Goal: Information Seeking & Learning: Learn about a topic

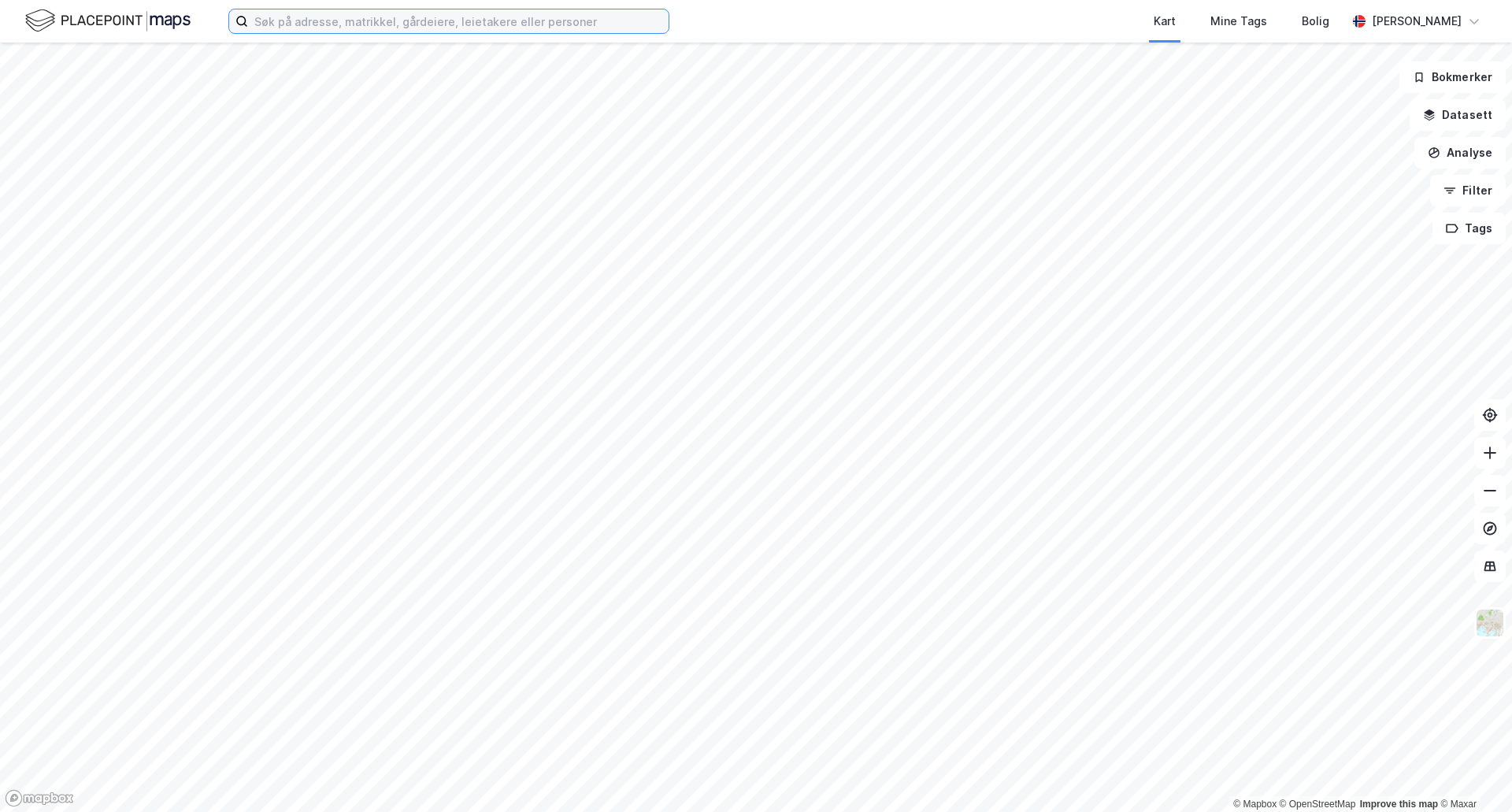
click at [477, 29] on input at bounding box center [457, 21] width 420 height 24
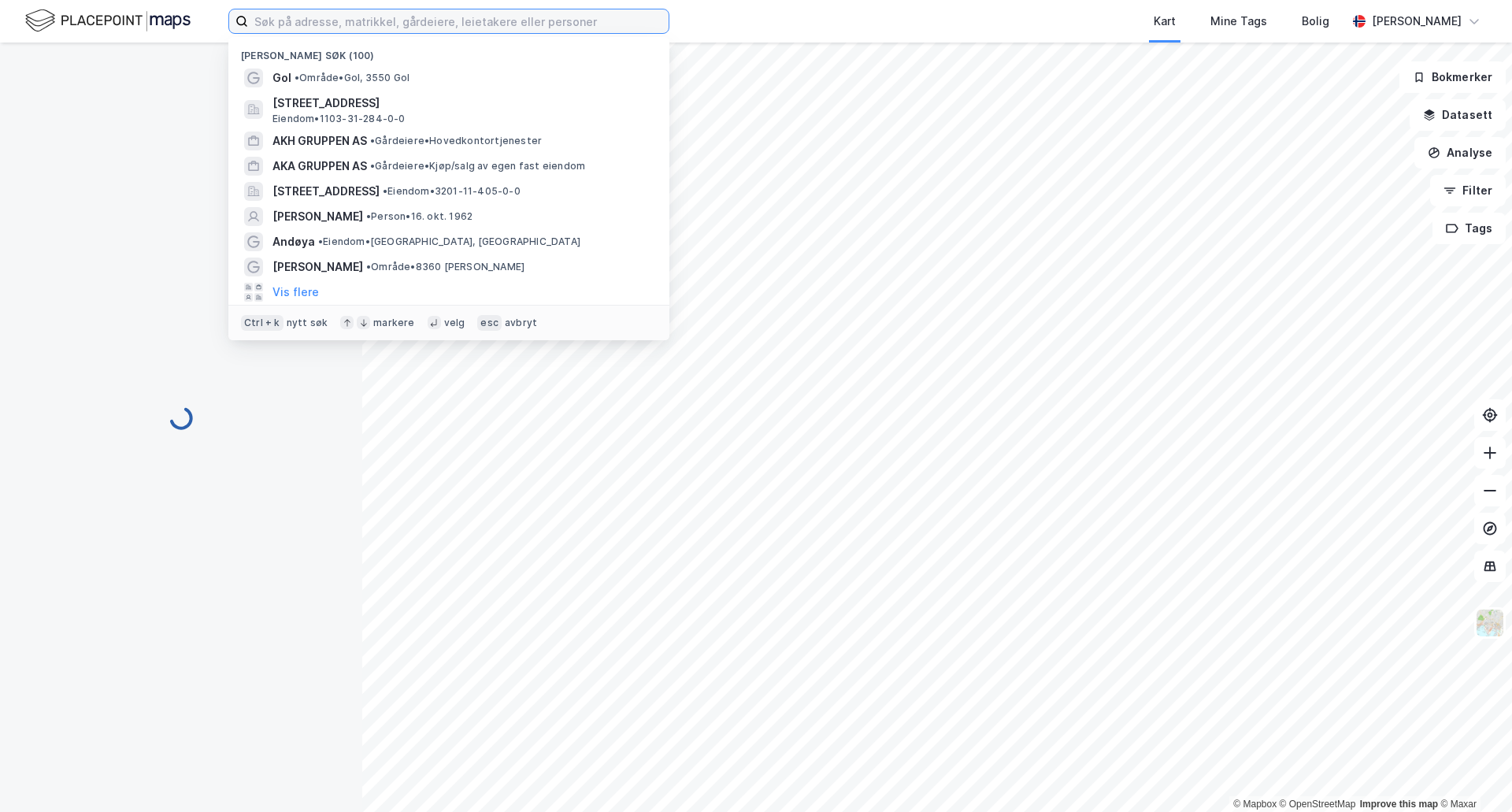
paste input "[STREET_ADDRESS]"
type input "[STREET_ADDRESS]"
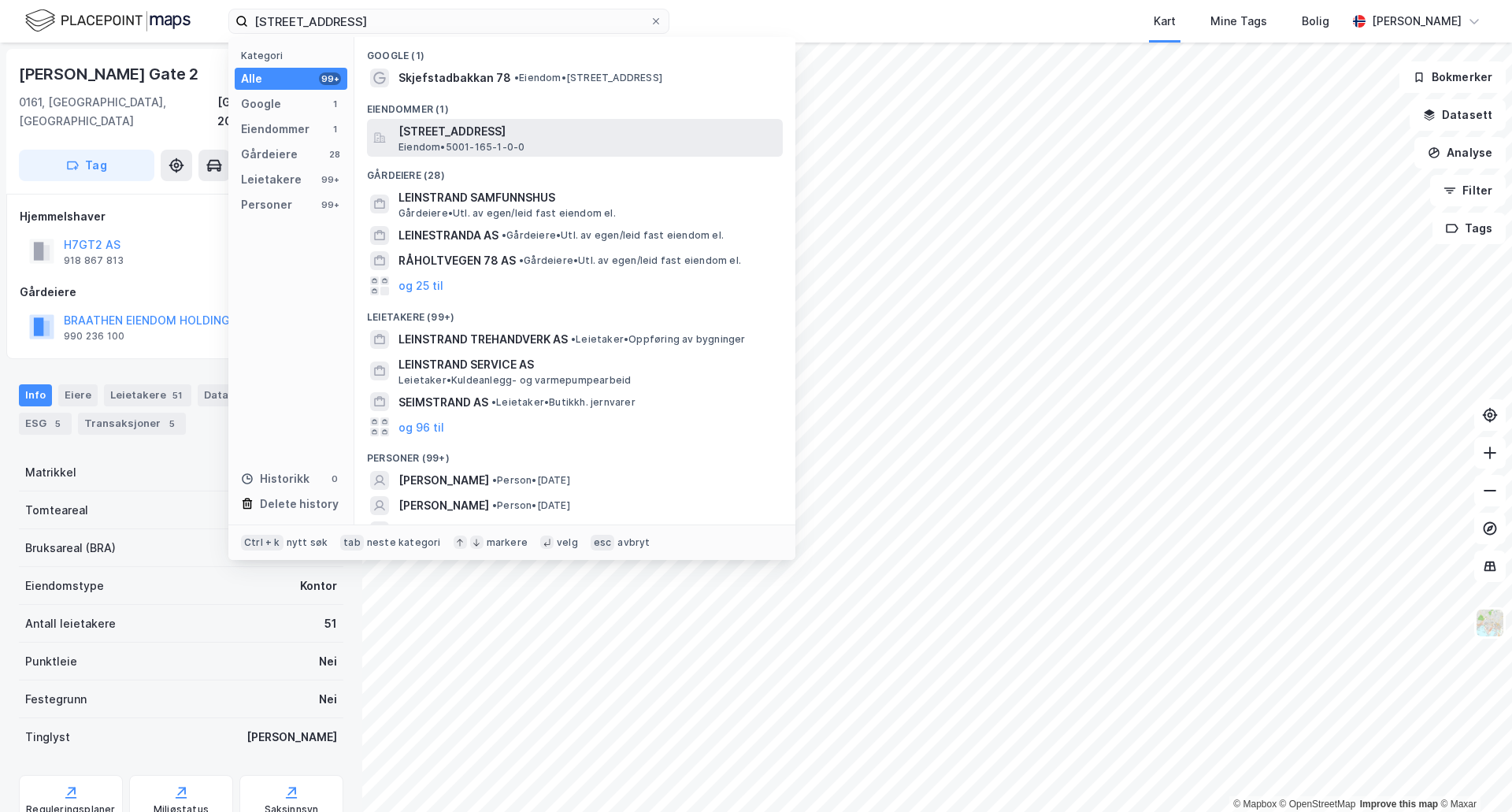
click at [443, 131] on span "[STREET_ADDRESS]" at bounding box center [587, 131] width 378 height 19
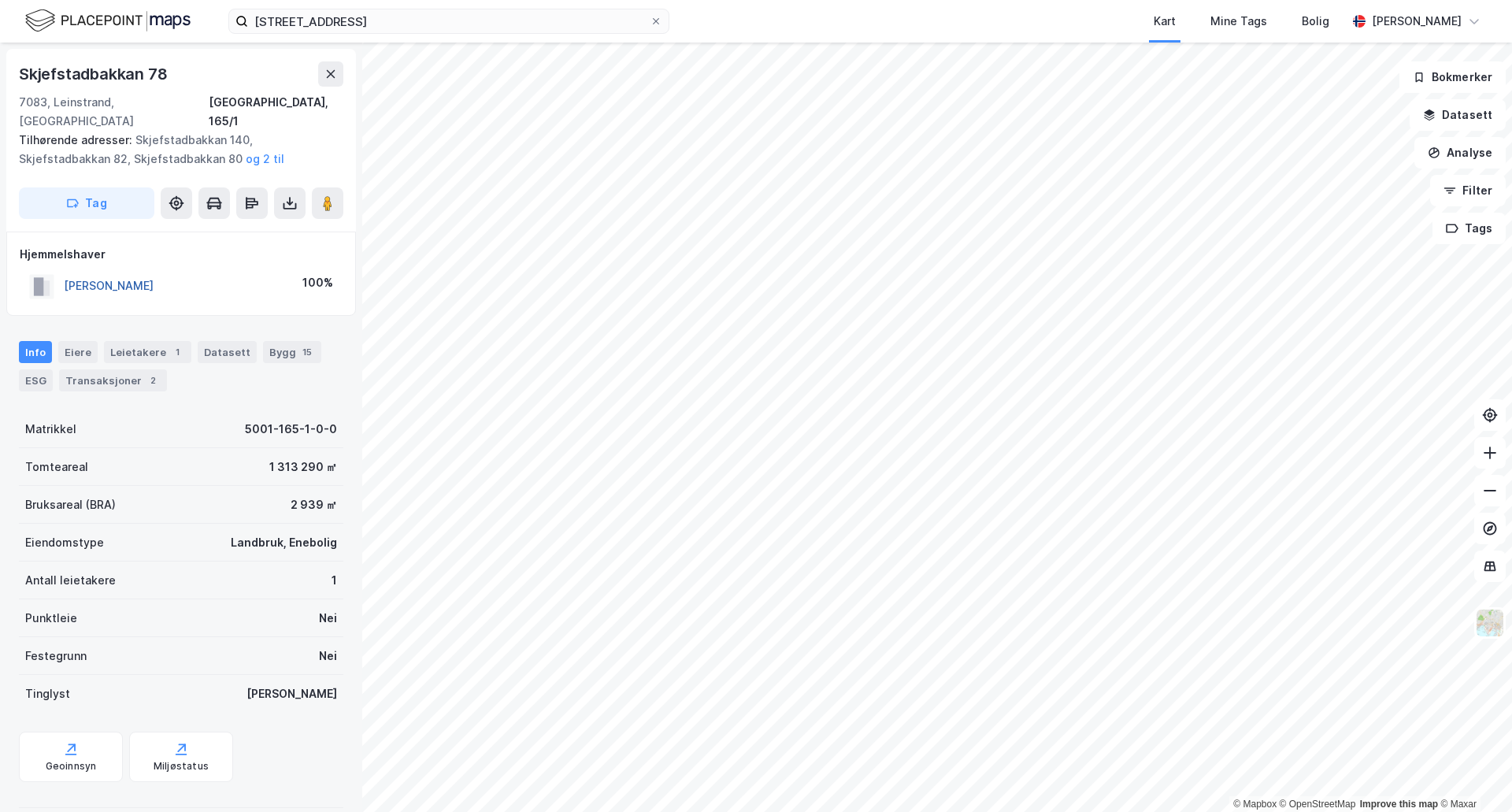
click at [0, 0] on button "[PERSON_NAME]" at bounding box center [0, 0] width 0 height 0
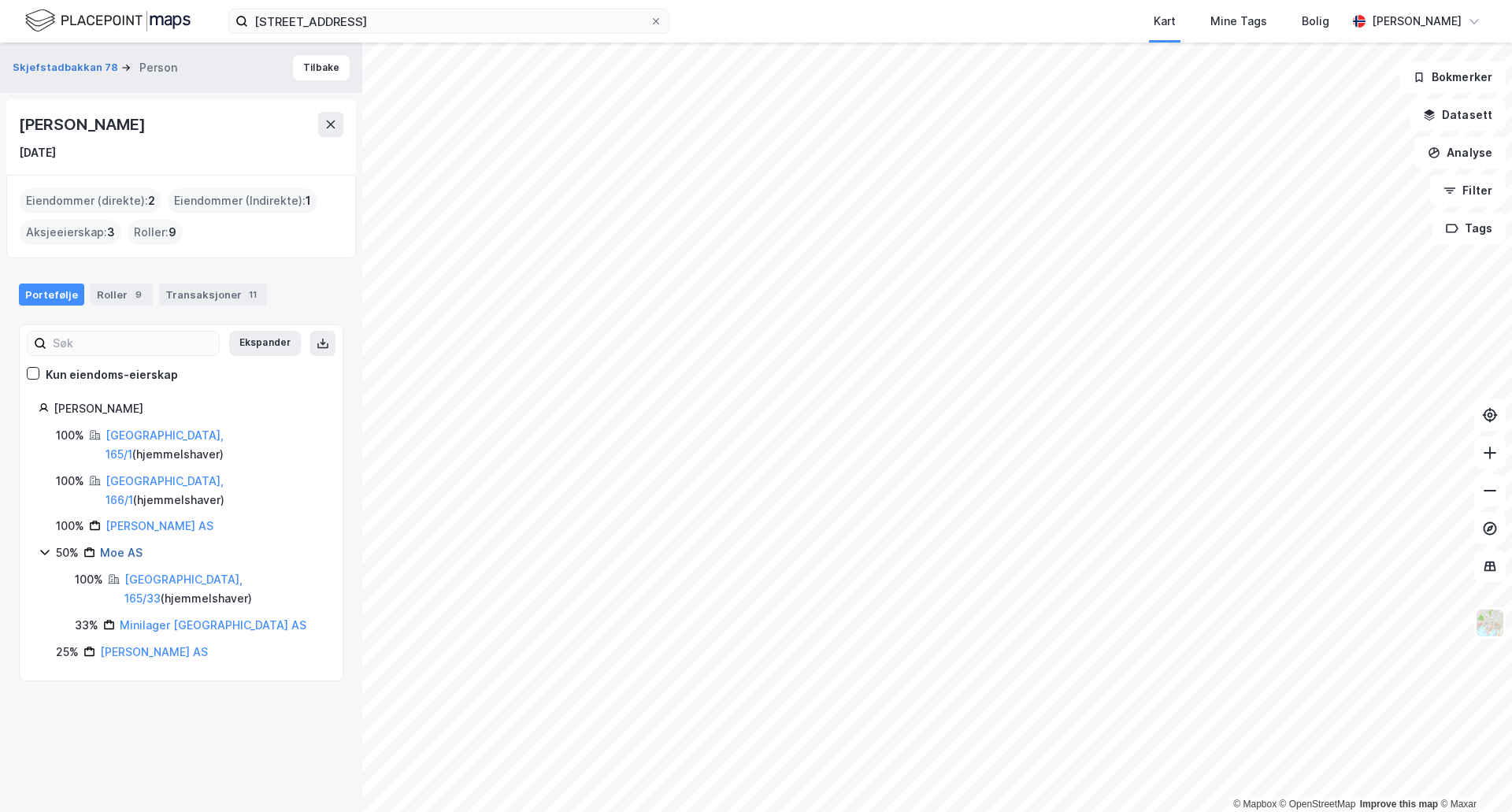
click at [110, 546] on link "Moe AS" at bounding box center [121, 553] width 42 height 13
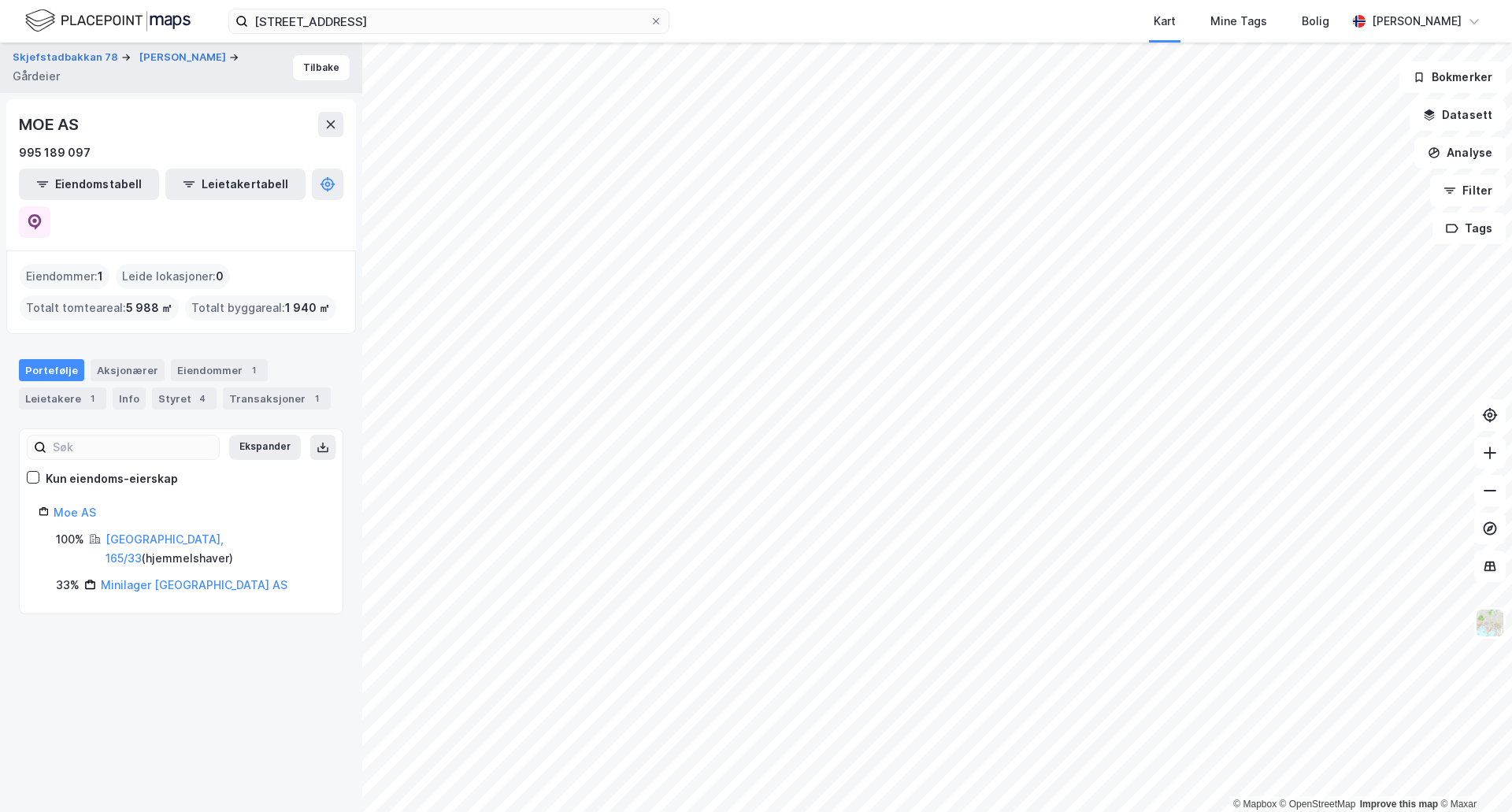
click at [313, 51] on div "Skjefstadbakkan 78 [PERSON_NAME] Gårdeier Tilbake" at bounding box center [181, 67] width 363 height 50
click at [312, 68] on button "Tilbake" at bounding box center [321, 68] width 57 height 26
